Goal: Task Accomplishment & Management: Complete application form

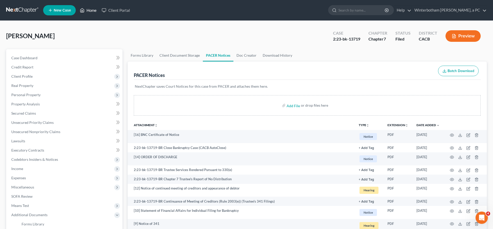
click at [77, 8] on link "Home" at bounding box center [88, 10] width 22 height 9
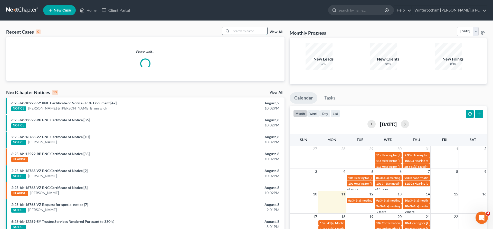
click at [260, 27] on input "search" at bounding box center [250, 30] width 36 height 7
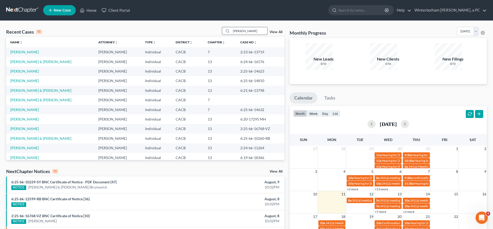
type input "[PERSON_NAME]"
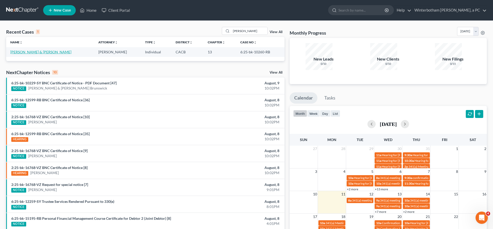
click at [26, 50] on link "[PERSON_NAME] & [PERSON_NAME]" at bounding box center [40, 52] width 61 height 4
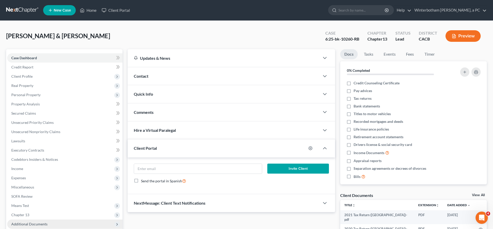
click at [22, 222] on span "Additional Documents" at bounding box center [29, 224] width 36 height 4
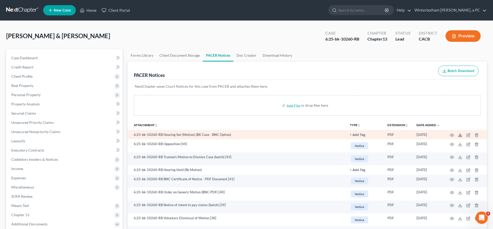
click at [463, 133] on icon at bounding box center [460, 135] width 4 height 4
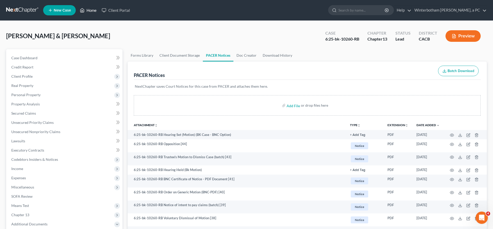
click at [77, 8] on link "Home" at bounding box center [88, 10] width 22 height 9
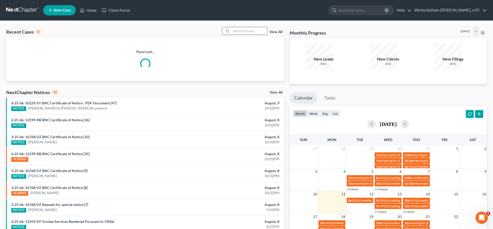
click at [268, 27] on input "search" at bounding box center [250, 30] width 36 height 7
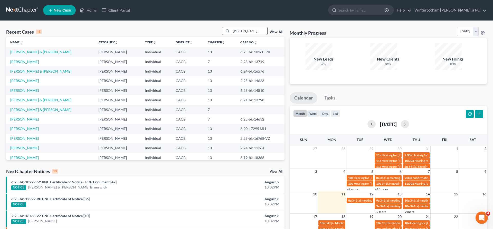
type input "[PERSON_NAME]"
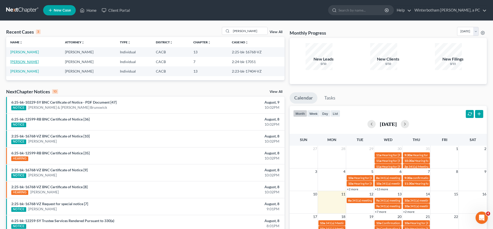
click at [25, 60] on link "[PERSON_NAME]" at bounding box center [24, 62] width 29 height 4
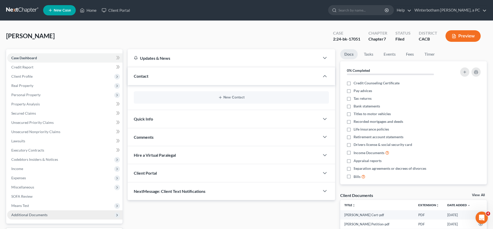
click at [27, 213] on span "Additional Documents" at bounding box center [29, 215] width 36 height 4
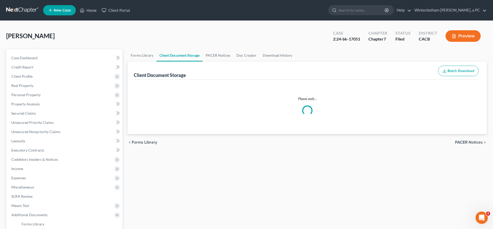
select select "30"
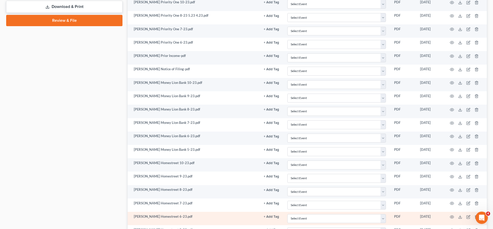
scroll to position [281, 0]
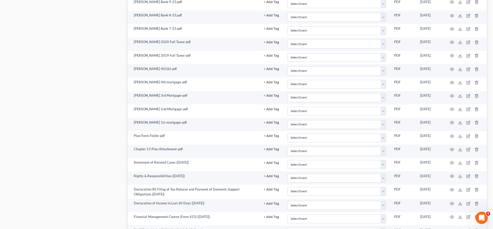
scroll to position [885, 0]
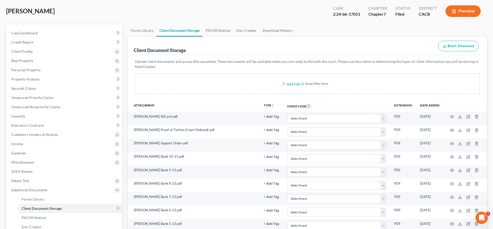
scroll to position [0, 0]
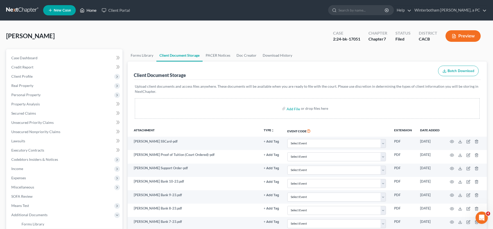
click at [77, 8] on link "Home" at bounding box center [88, 10] width 22 height 9
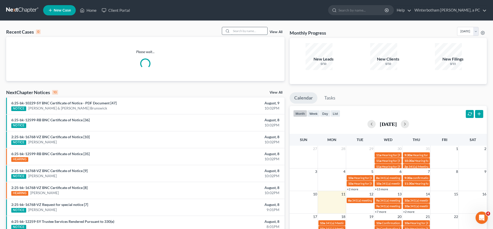
click at [251, 27] on input "search" at bounding box center [250, 30] width 36 height 7
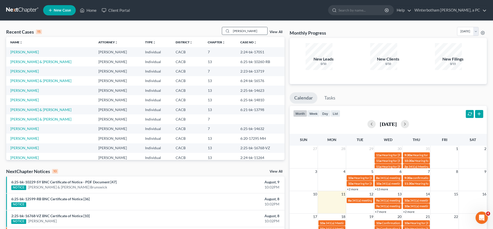
type input "[PERSON_NAME]"
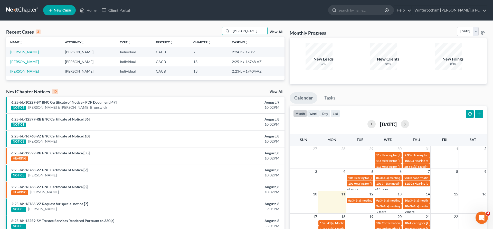
click at [22, 69] on link "[PERSON_NAME]" at bounding box center [24, 71] width 29 height 4
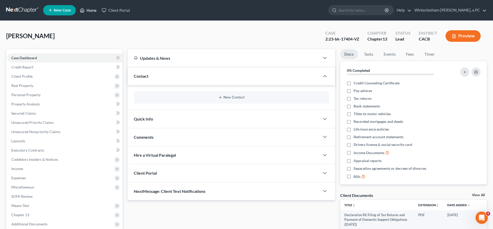
click at [77, 8] on link "Home" at bounding box center [88, 10] width 22 height 9
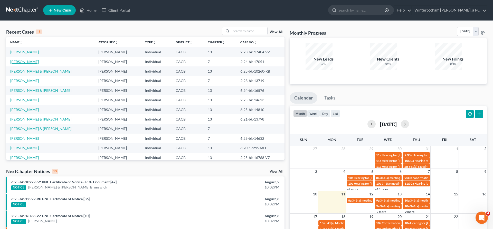
click at [21, 60] on link "[PERSON_NAME]" at bounding box center [24, 62] width 29 height 4
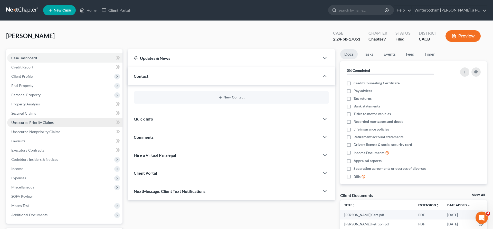
click at [27, 121] on span "Unsecured Priority Claims" at bounding box center [32, 123] width 42 height 4
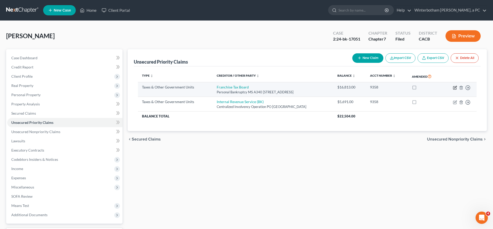
click at [457, 86] on icon "button" at bounding box center [455, 88] width 4 height 4
select select "3"
select select "4"
select select "0"
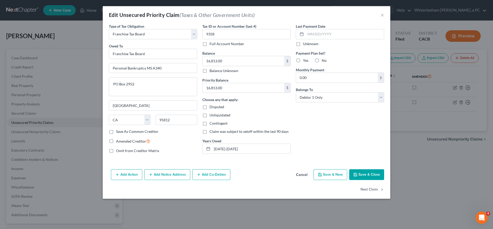
click at [349, 170] on button "Save & Close" at bounding box center [366, 175] width 35 height 11
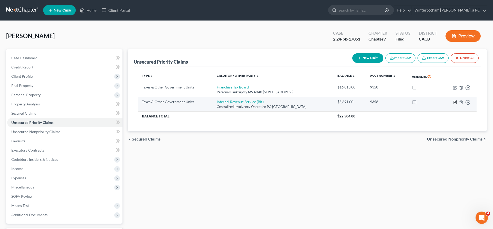
click at [457, 101] on icon "button" at bounding box center [455, 102] width 3 height 3
select select "0"
select select "39"
select select "0"
